Goal: Find specific page/section: Find specific page/section

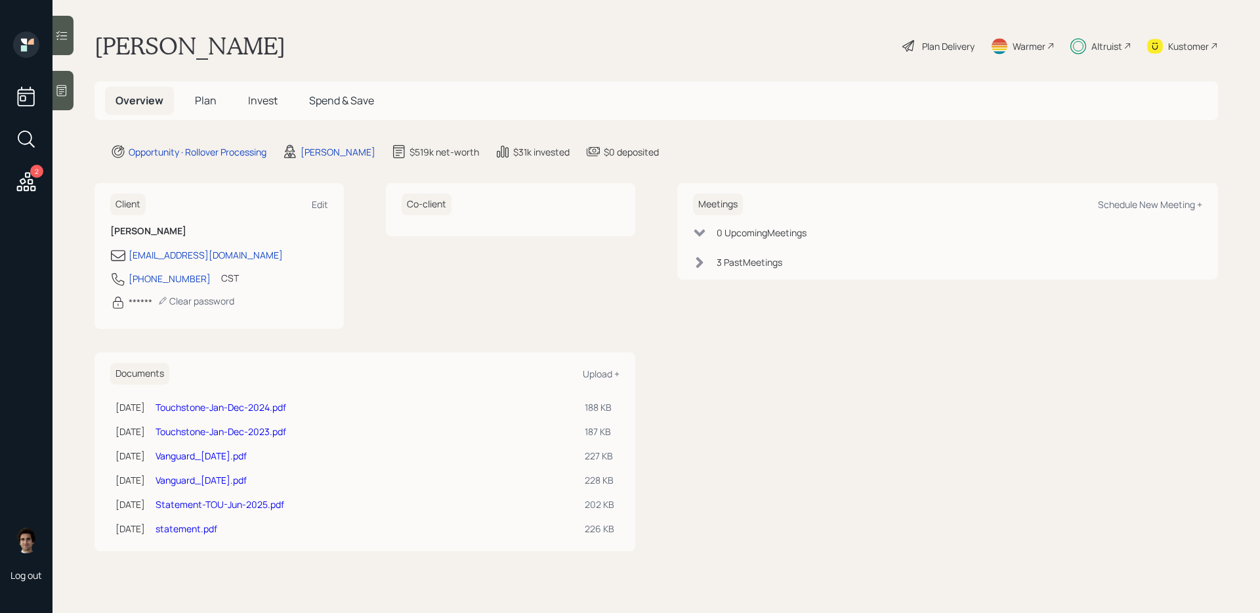
drag, startPoint x: 0, startPoint y: 0, endPoint x: 192, endPoint y: 107, distance: 220.0
click at [192, 107] on h5 "Plan" at bounding box center [205, 101] width 43 height 28
